Goal: Task Accomplishment & Management: Use online tool/utility

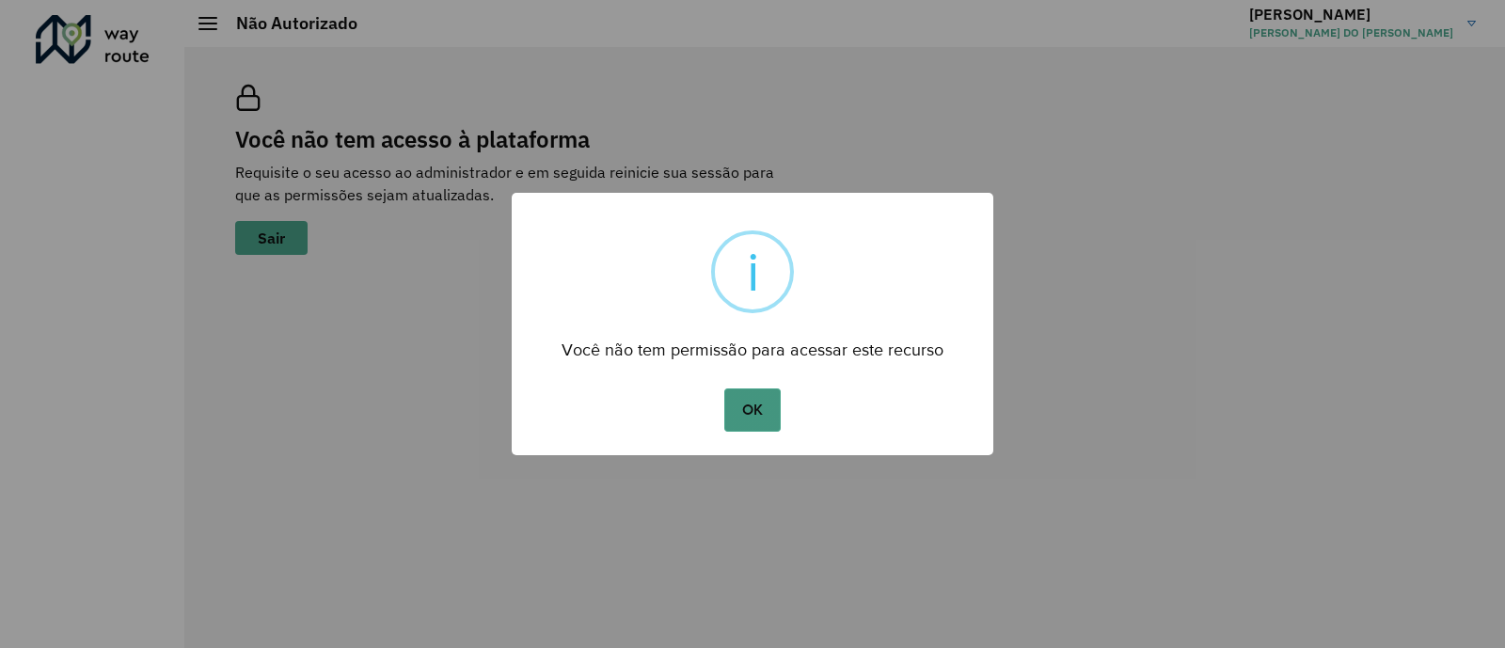
click at [738, 411] on button "OK" at bounding box center [752, 410] width 56 height 43
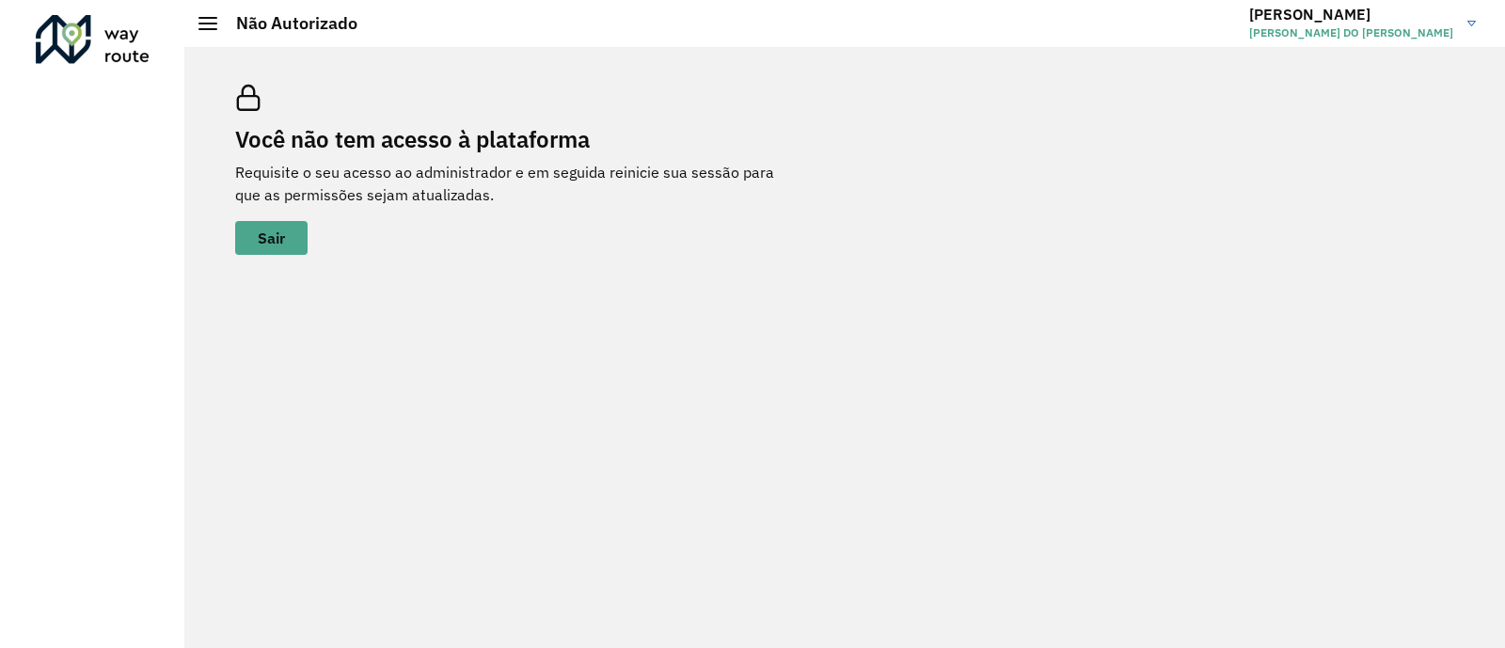
click at [1388, 16] on h3 "[PERSON_NAME]" at bounding box center [1351, 15] width 204 height 18
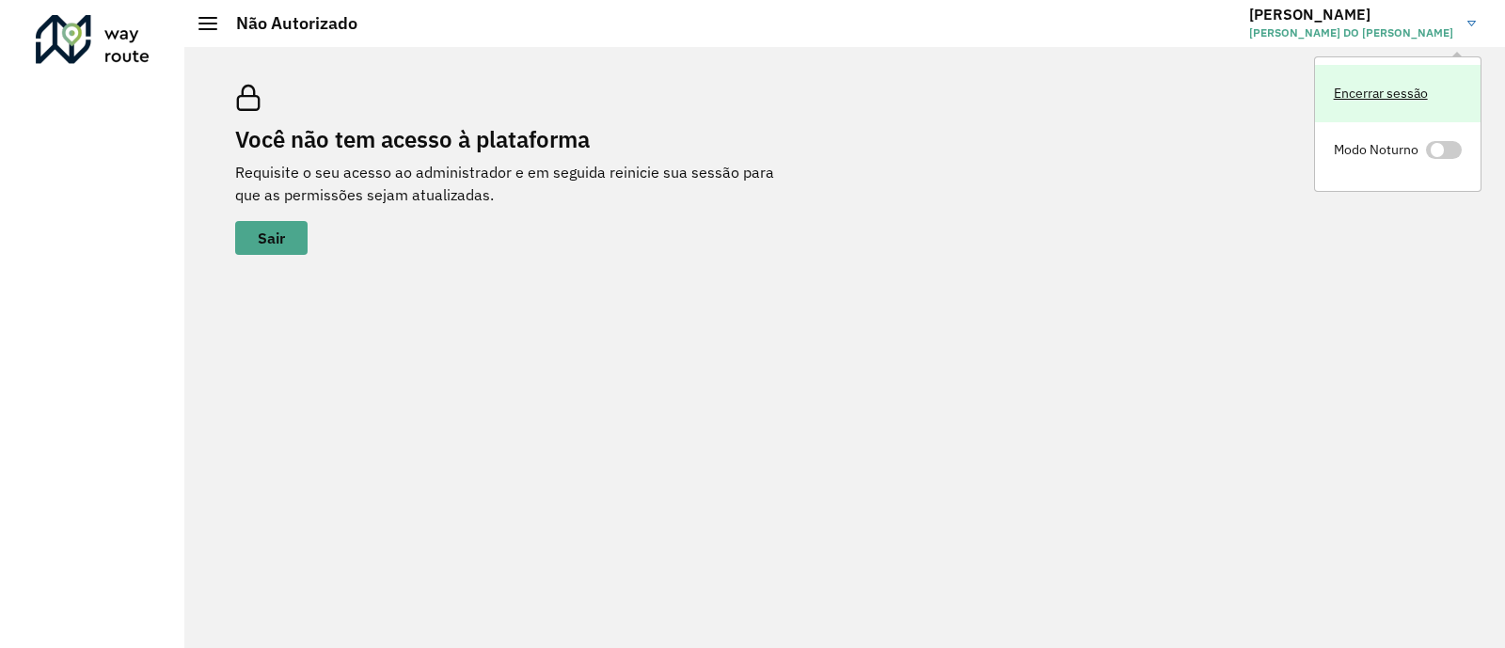
click at [1366, 108] on link "Encerrar sessão" at bounding box center [1398, 93] width 166 height 57
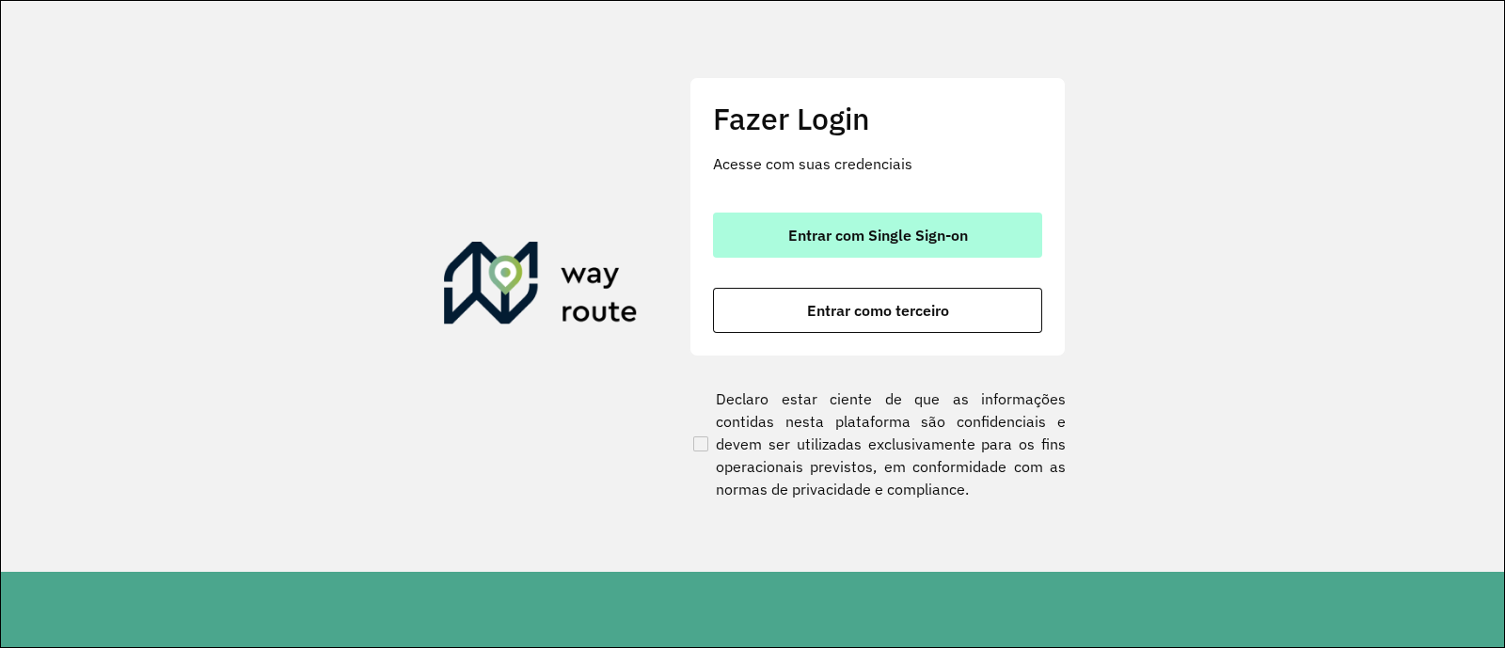
click at [918, 250] on button "Entrar com Single Sign-on" at bounding box center [877, 235] width 329 height 45
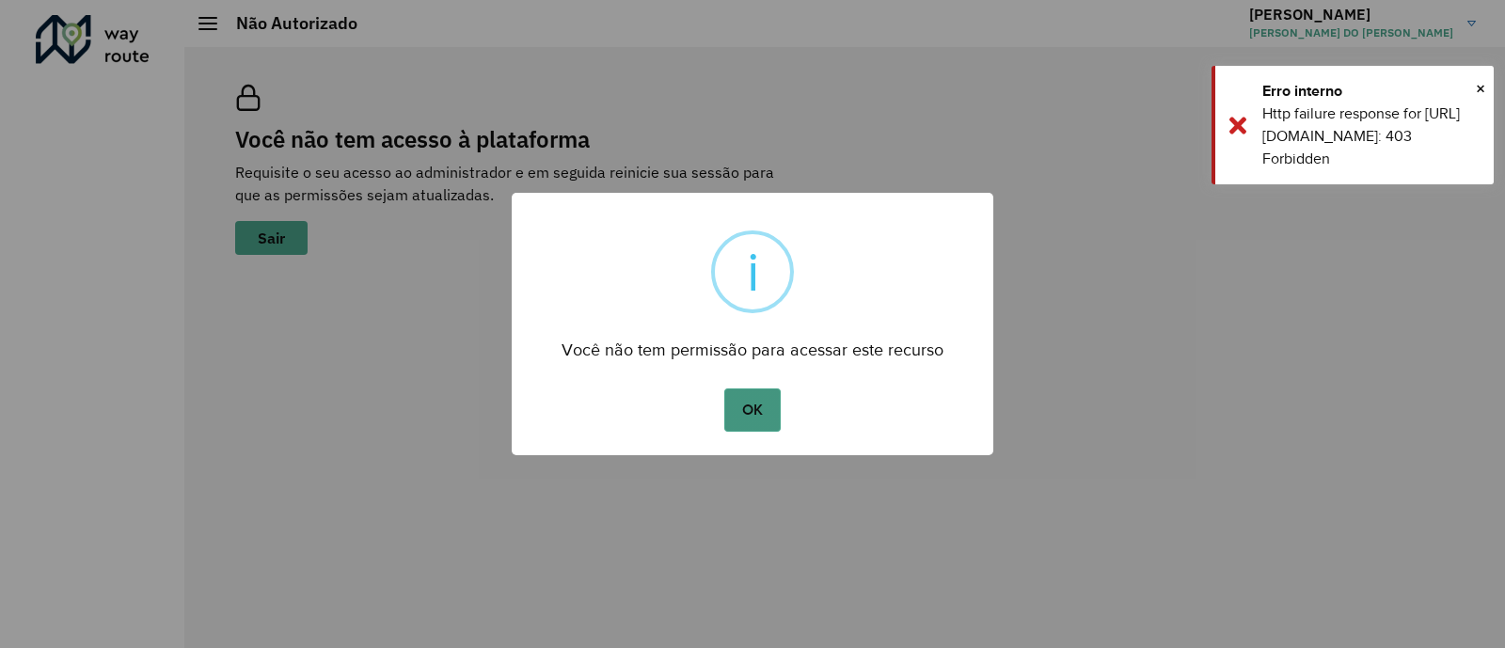
click at [758, 420] on button "OK" at bounding box center [752, 410] width 56 height 43
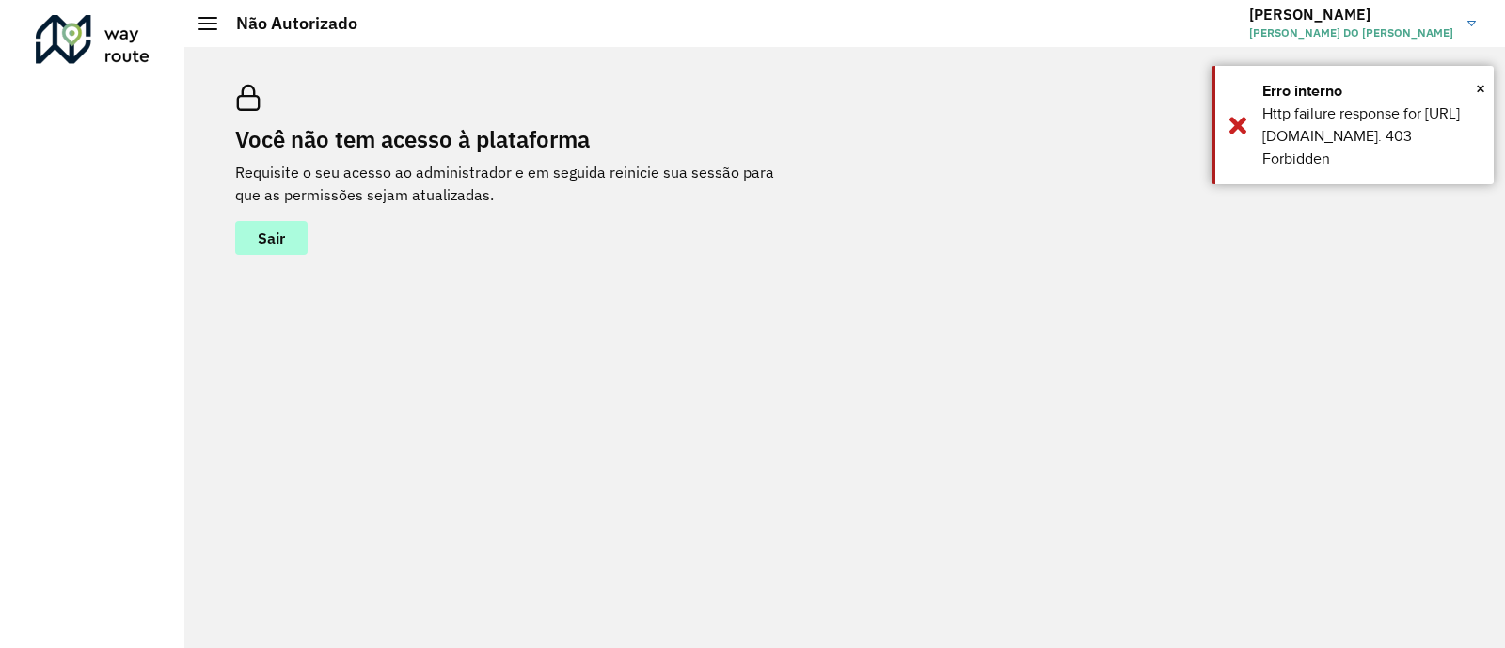
click at [276, 242] on span "Sair" at bounding box center [271, 237] width 27 height 15
